Goal: Submit feedback/report problem

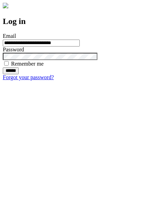
click at [19, 74] on input "******" at bounding box center [11, 70] width 16 height 7
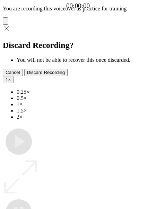
type input "**********"
